Goal: Connect with others

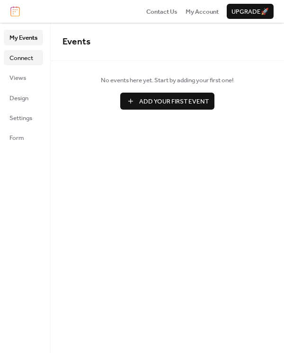
click at [14, 64] on link "Connect" at bounding box center [23, 57] width 39 height 15
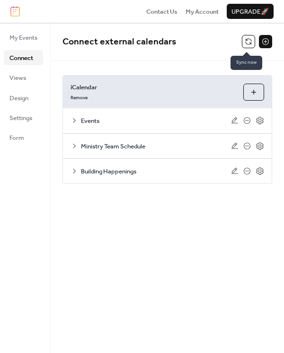
click at [242, 44] on button at bounding box center [248, 41] width 13 height 13
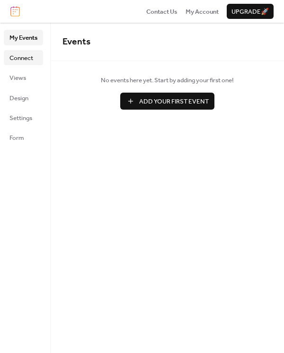
click at [29, 50] on link "Connect" at bounding box center [23, 57] width 39 height 15
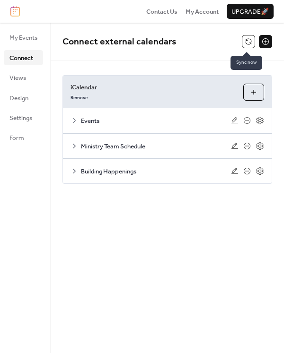
click at [247, 40] on button at bounding box center [248, 41] width 13 height 13
